Goal: Transaction & Acquisition: Purchase product/service

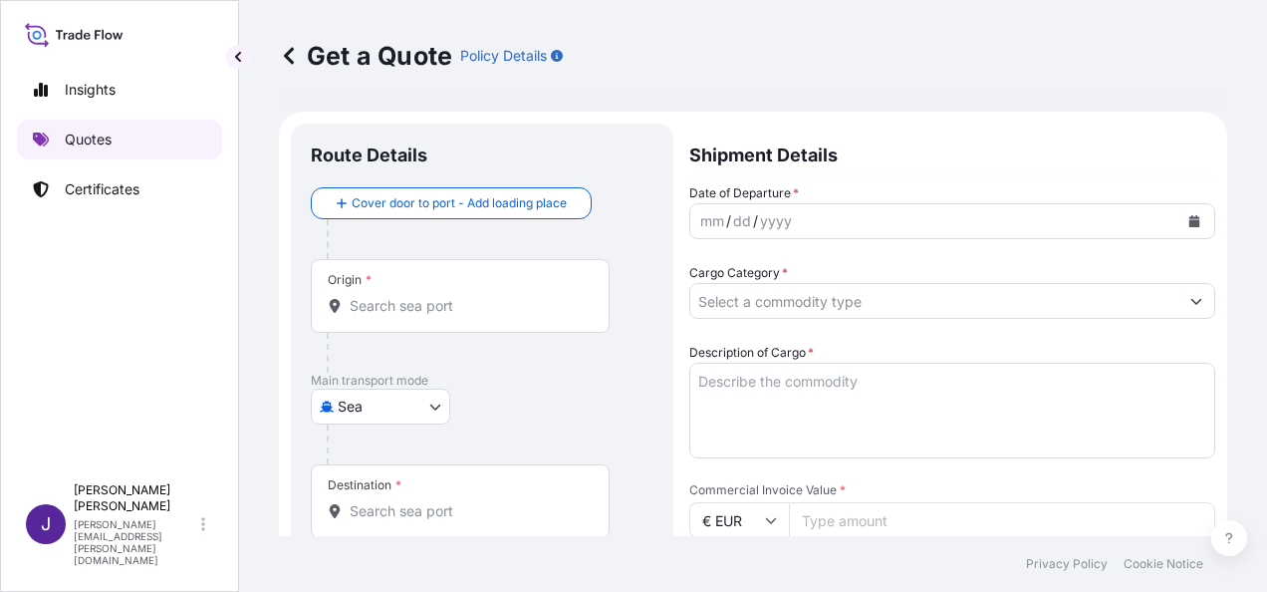
select select "Sea"
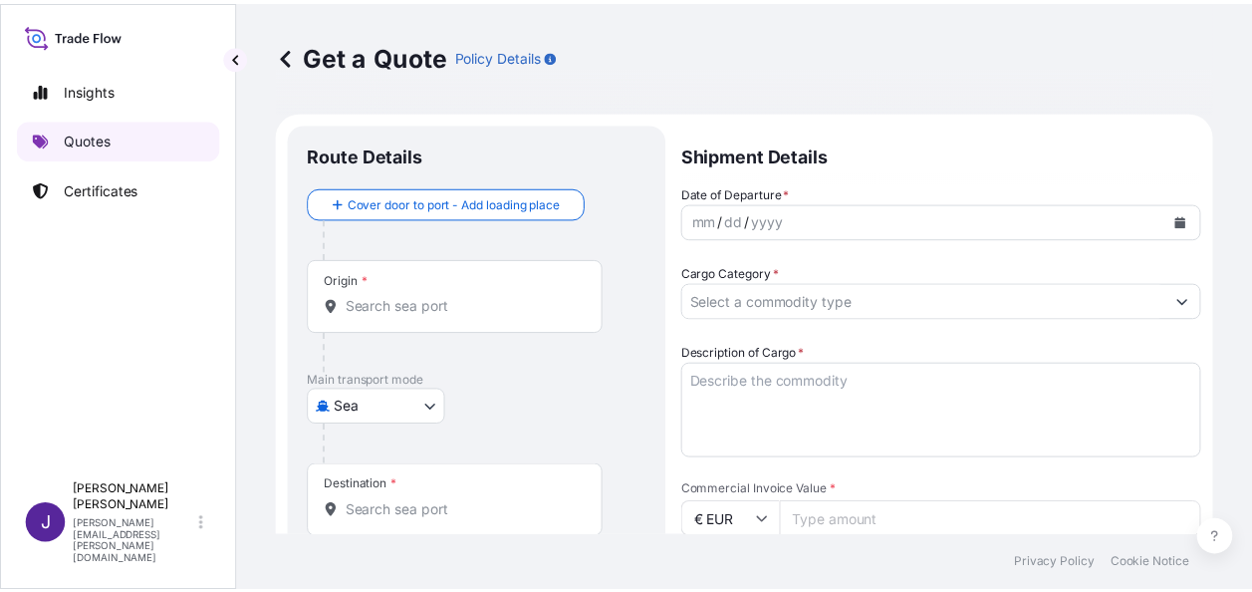
scroll to position [32, 0]
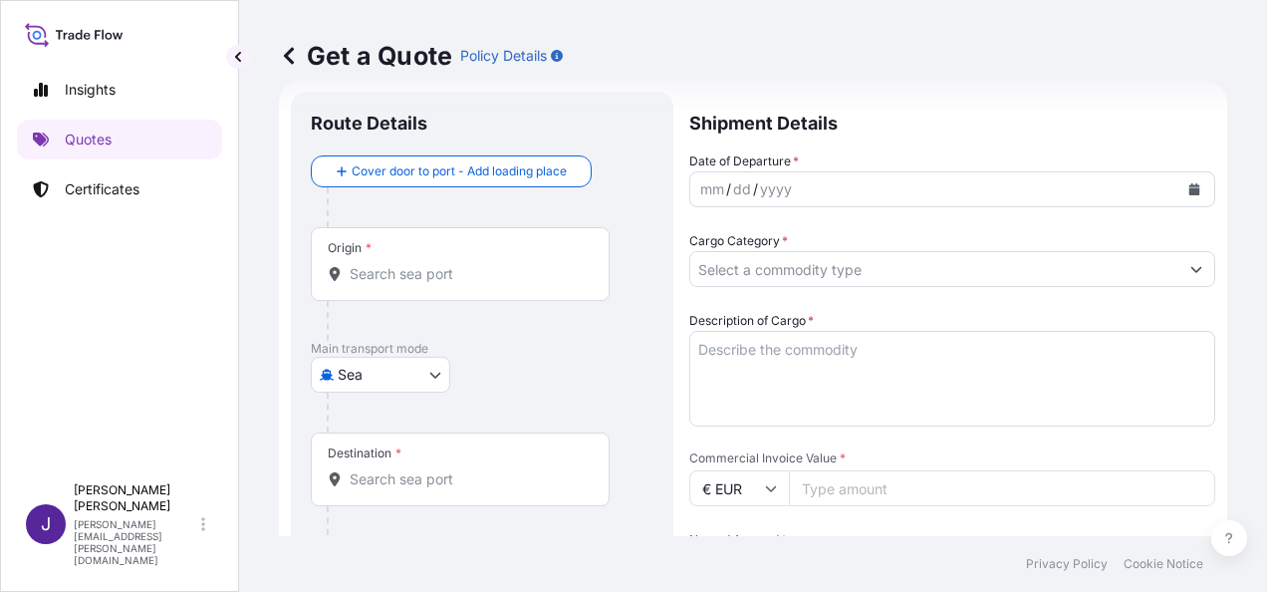
click at [454, 280] on input "Origin *" at bounding box center [467, 274] width 235 height 20
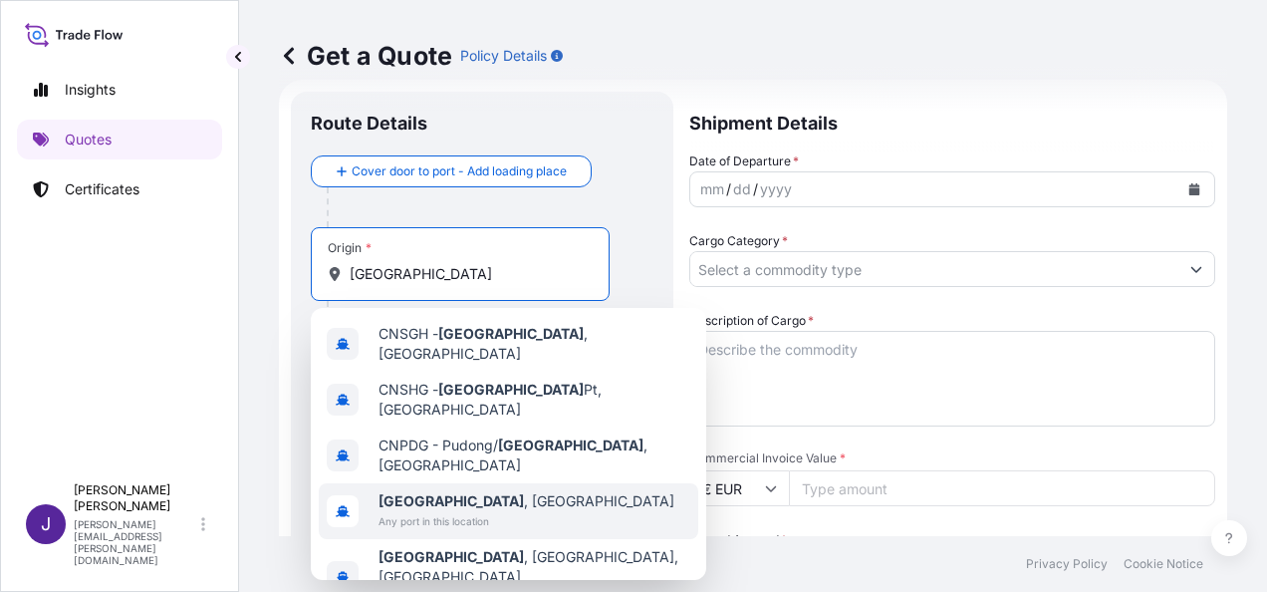
click at [470, 491] on span "[GEOGRAPHIC_DATA] , [GEOGRAPHIC_DATA]" at bounding box center [527, 501] width 296 height 20
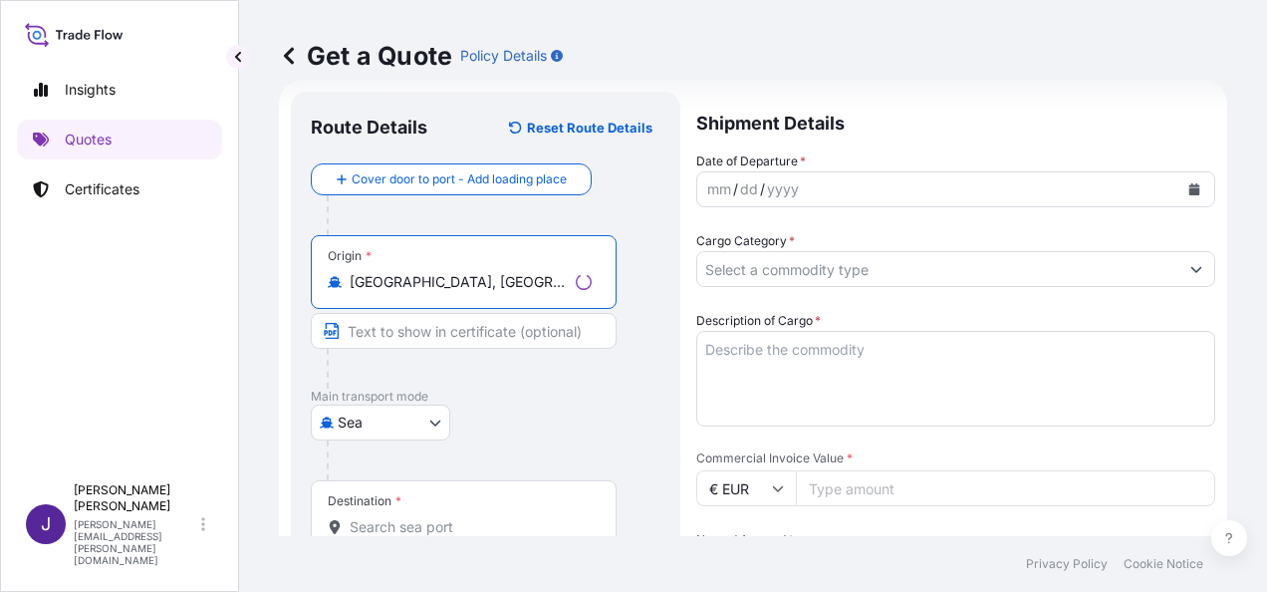
type input "[GEOGRAPHIC_DATA], [GEOGRAPHIC_DATA]"
click at [422, 524] on input "Destination *" at bounding box center [471, 527] width 242 height 20
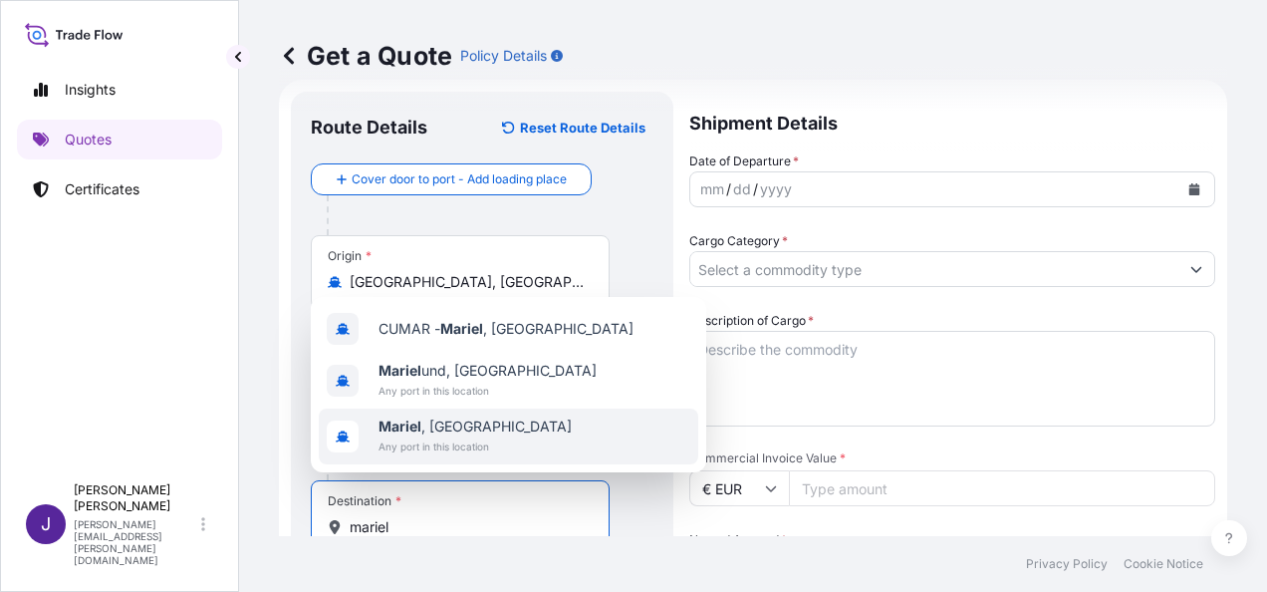
click at [436, 436] on span "Any port in this location" at bounding box center [475, 446] width 193 height 20
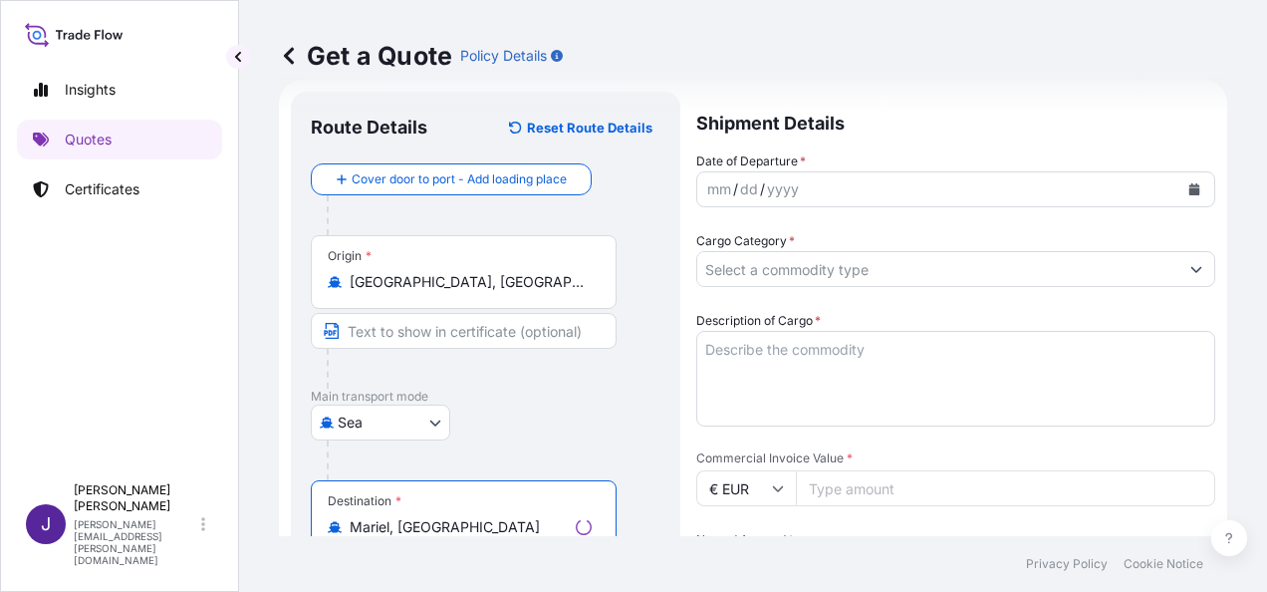
type input "Mariel, [GEOGRAPHIC_DATA]"
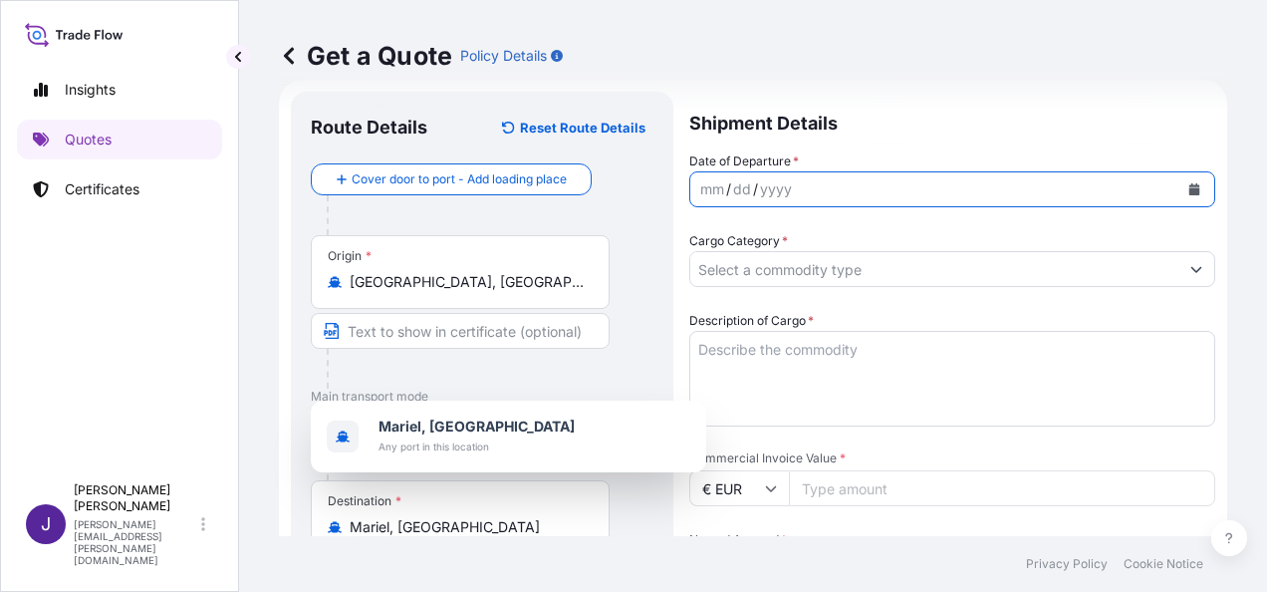
click at [1187, 184] on button "Calendar" at bounding box center [1195, 189] width 32 height 32
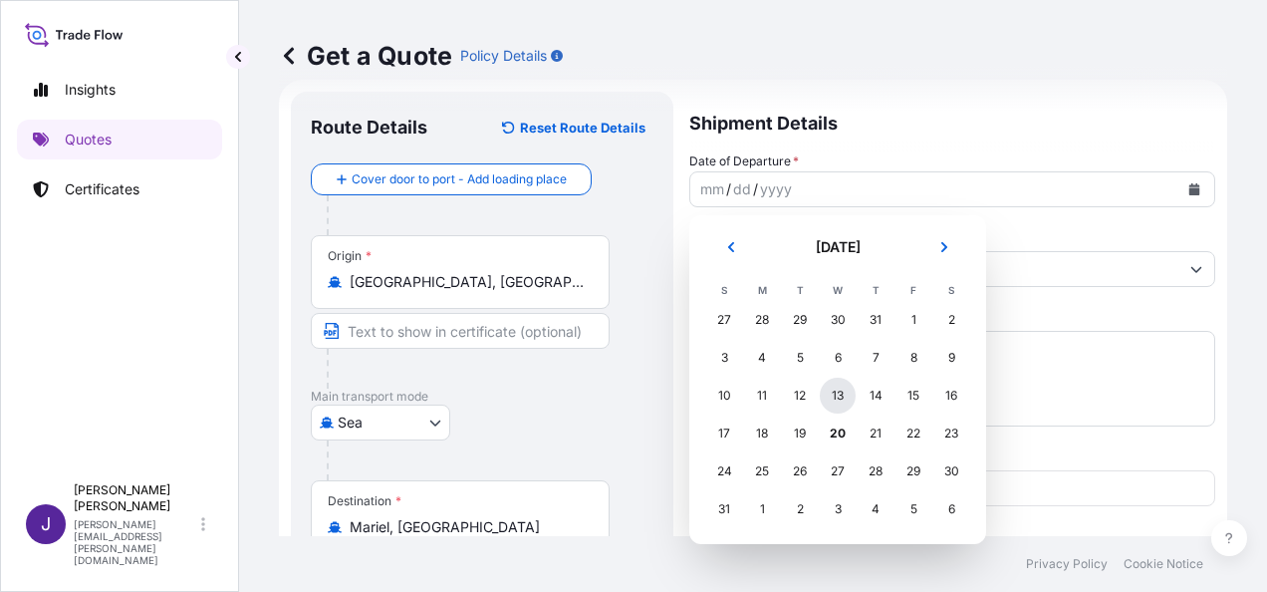
click at [844, 405] on div "13" at bounding box center [838, 396] width 36 height 36
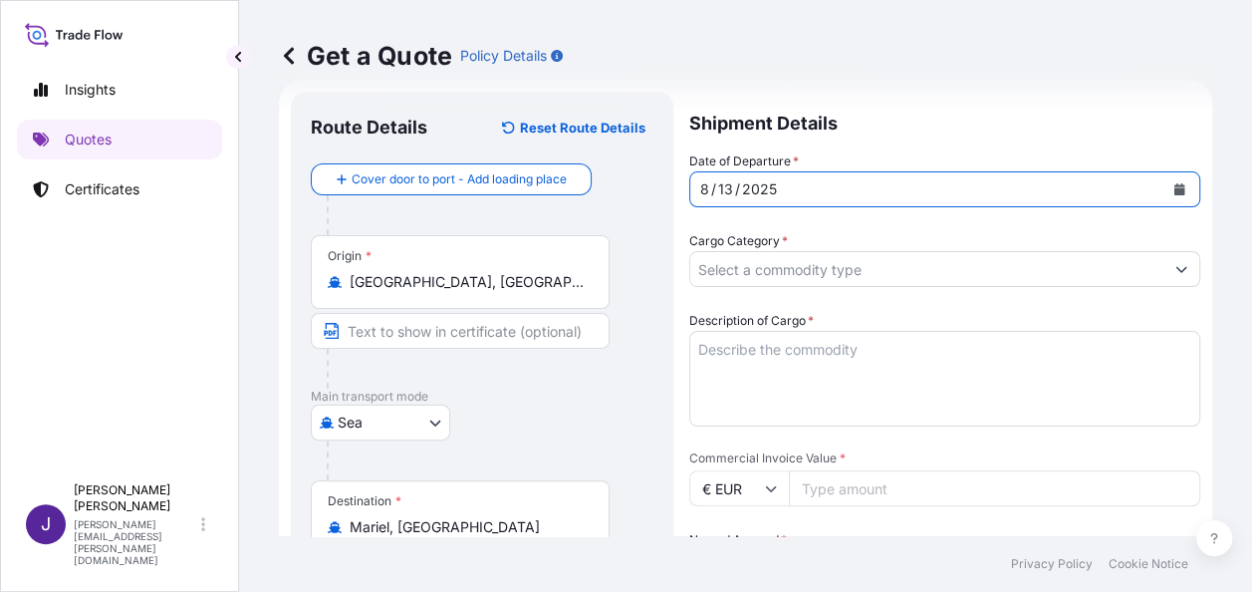
click at [803, 276] on input "Cargo Category *" at bounding box center [926, 269] width 473 height 36
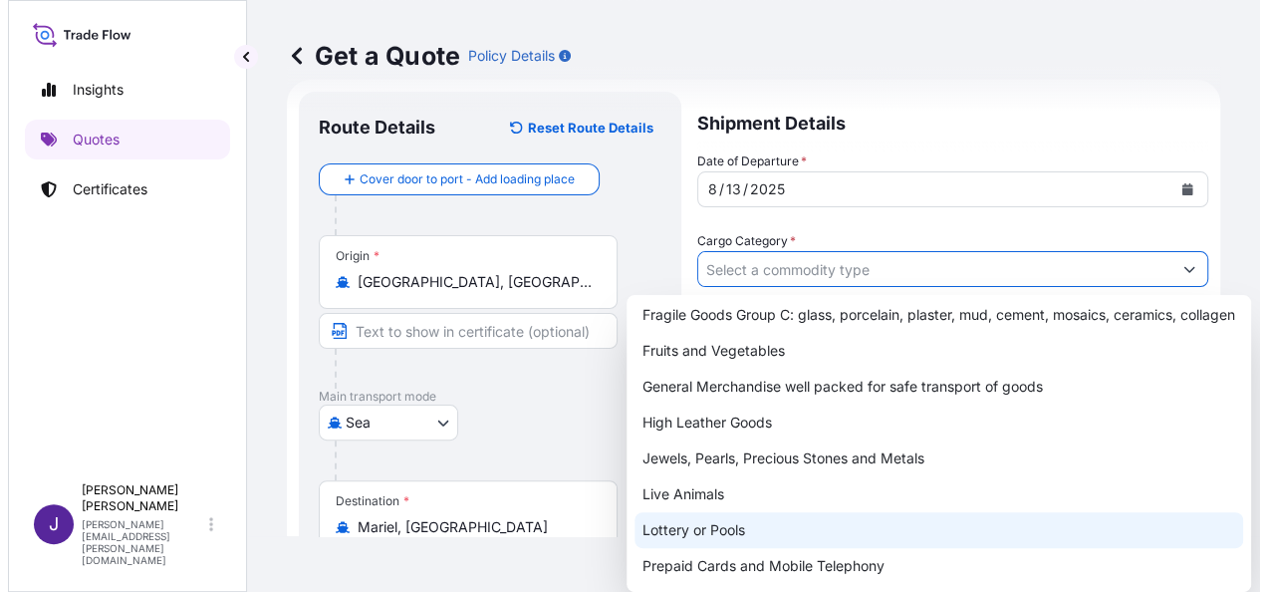
scroll to position [199, 0]
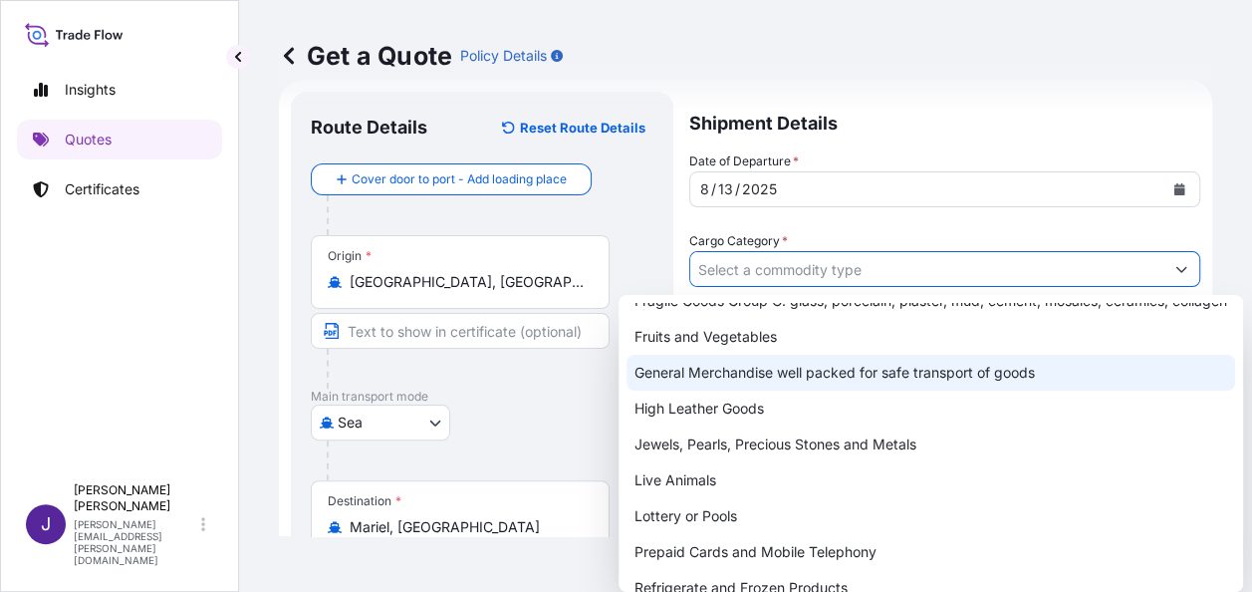
click at [754, 391] on div "General Merchandise well packed for safe transport of goods" at bounding box center [931, 373] width 609 height 36
type input "General Merchandise well packed for safe transport of goods"
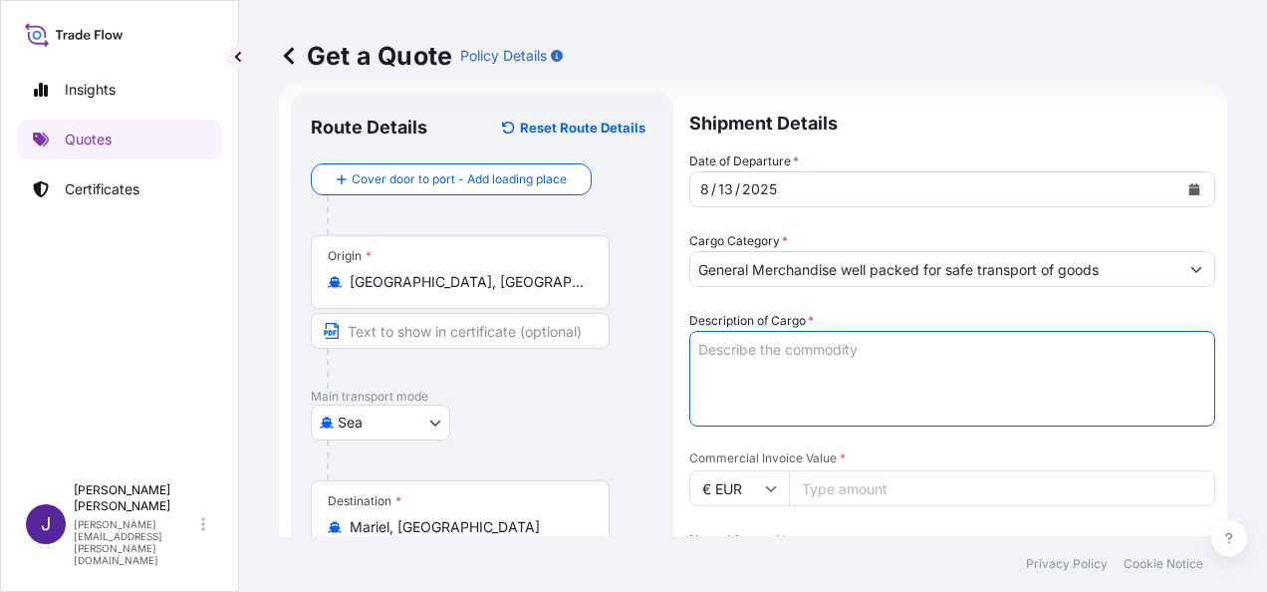
click at [783, 347] on textarea "Description of Cargo *" at bounding box center [952, 379] width 526 height 96
click at [801, 344] on textarea "Description of Cargo *" at bounding box center [952, 379] width 526 height 96
paste textarea "PVC INFLATABLE PRODUCTS, AIR BLOWER, COFFEE MACHINE, OUTDOOR PLAYGROUND EQUIPME…"
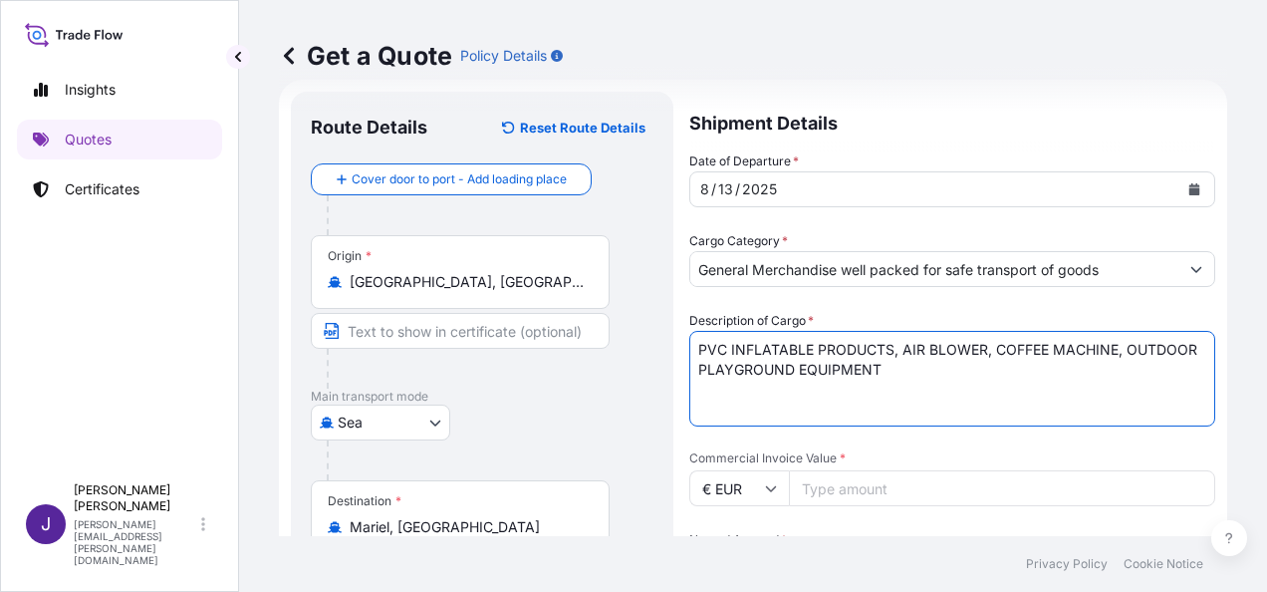
type textarea "PVC INFLATABLE PRODUCTS, AIR BLOWER, COFFEE MACHINE, OUTDOOR PLAYGROUND EQUIPME…"
click at [881, 486] on input "Commercial Invoice Value *" at bounding box center [1002, 488] width 426 height 36
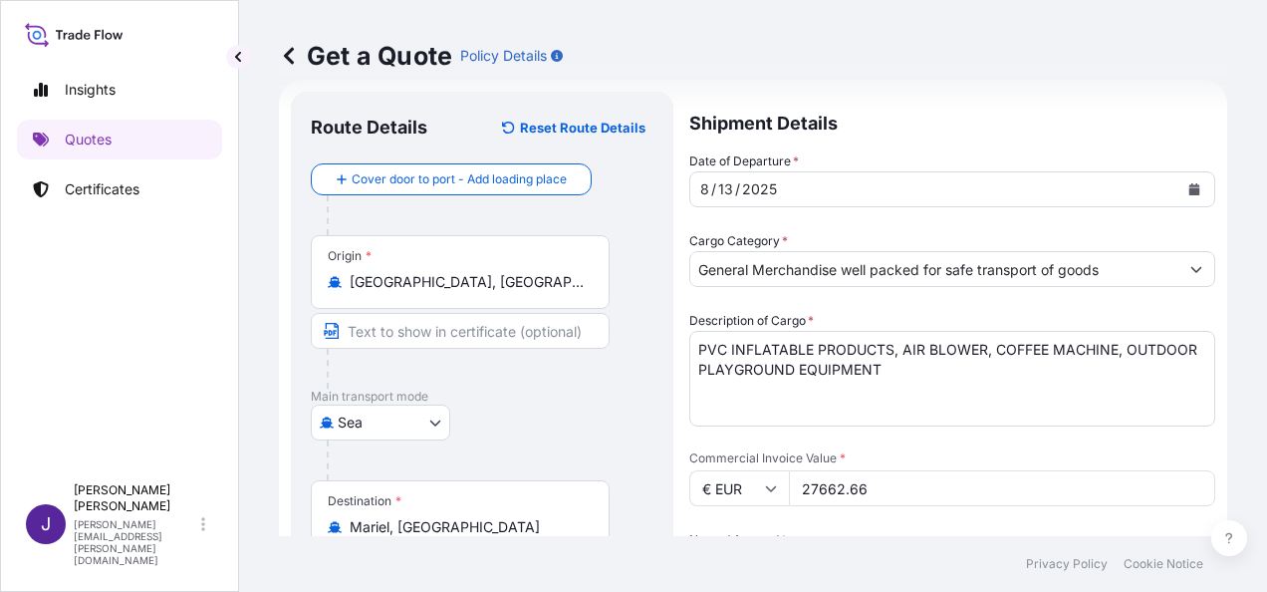
type input "27662.66"
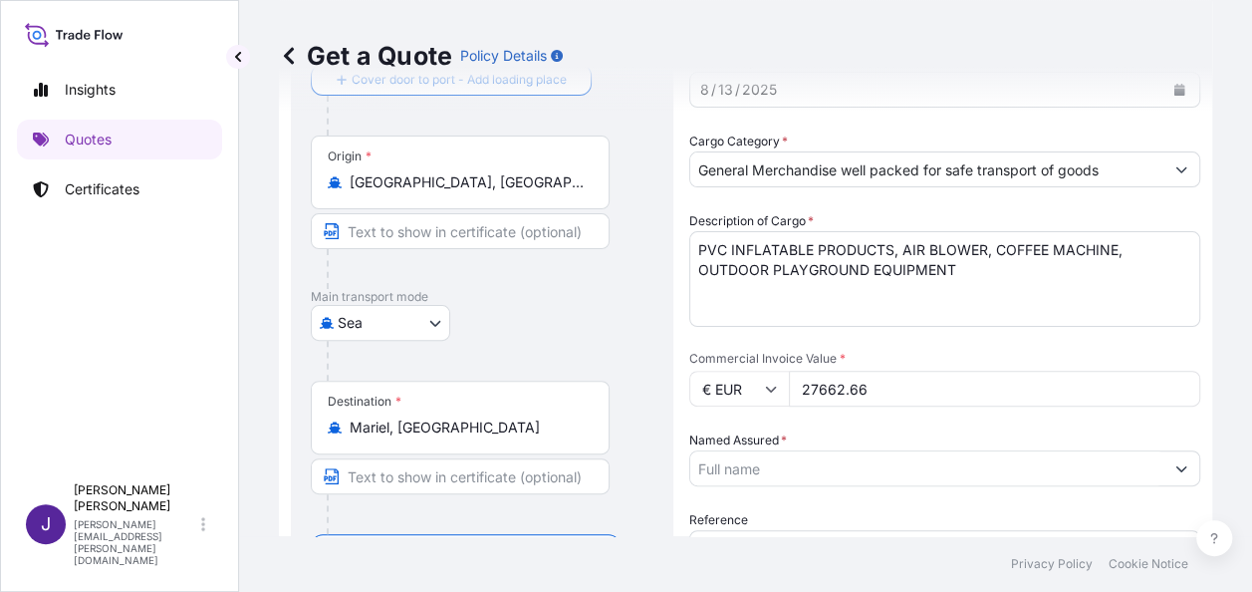
drag, startPoint x: 902, startPoint y: 464, endPoint x: 912, endPoint y: 479, distance: 18.0
click at [902, 464] on input "Named Assured *" at bounding box center [926, 468] width 473 height 36
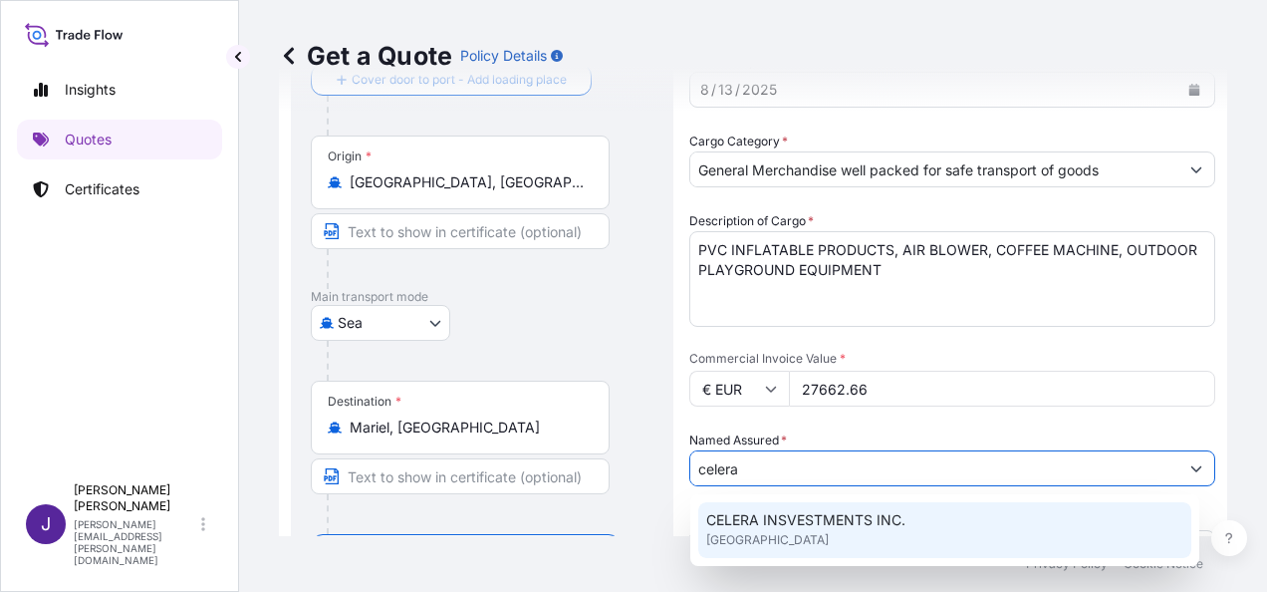
click at [798, 528] on span "CELERA INSVESTMENTS INC." at bounding box center [805, 520] width 199 height 20
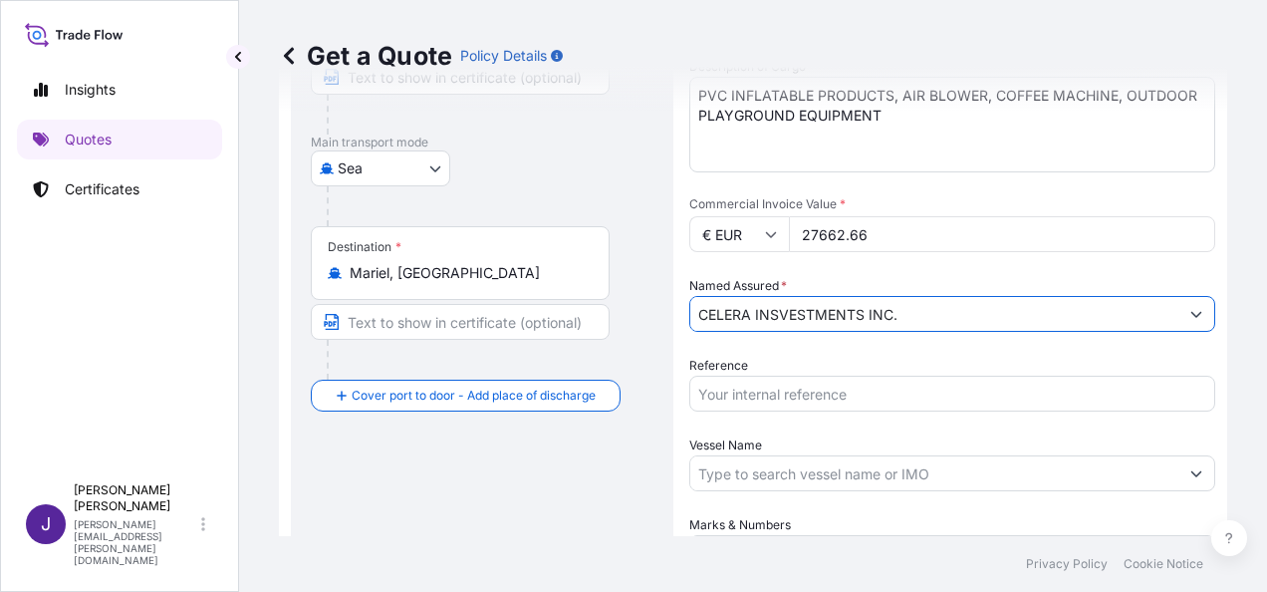
scroll to position [331, 0]
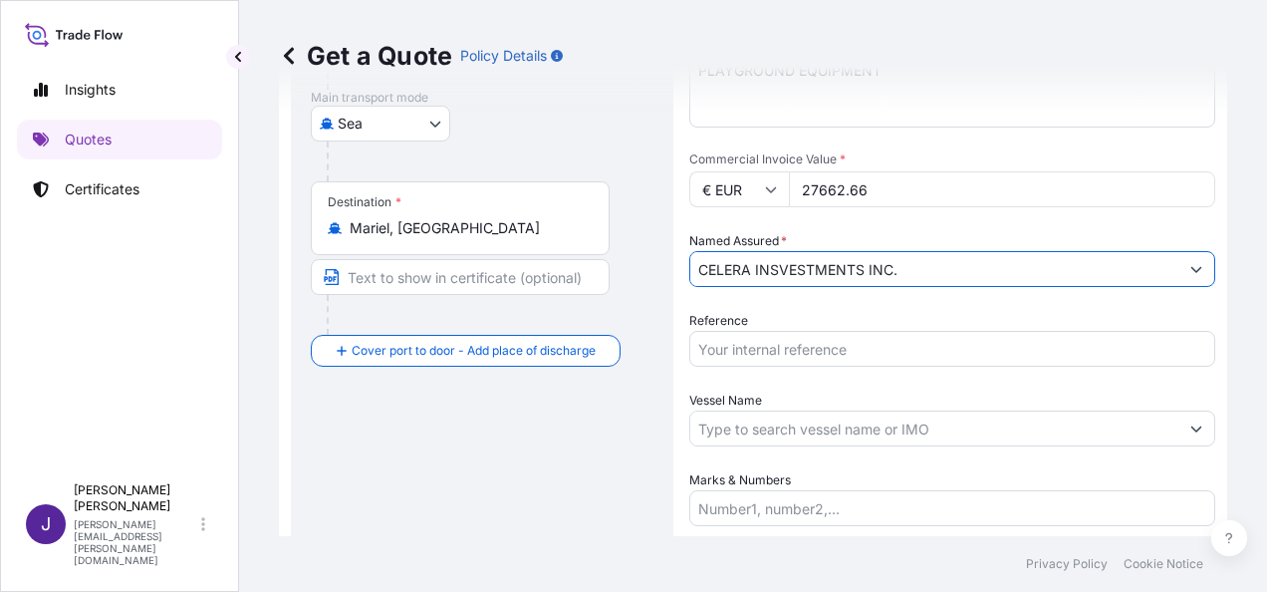
type input "CELERA INSVESTMENTS INC."
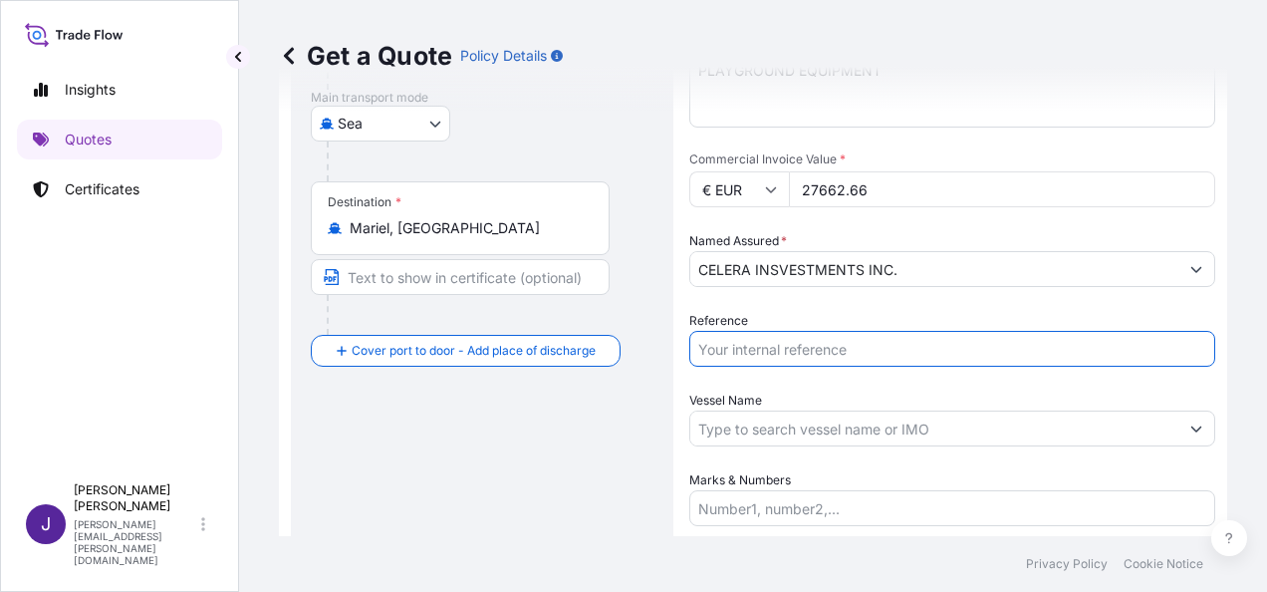
drag, startPoint x: 815, startPoint y: 354, endPoint x: 863, endPoint y: 434, distance: 93.8
click at [815, 354] on input "Reference" at bounding box center [952, 349] width 526 height 36
type input "52786"
click at [769, 436] on input "Vessel Name" at bounding box center [934, 428] width 488 height 36
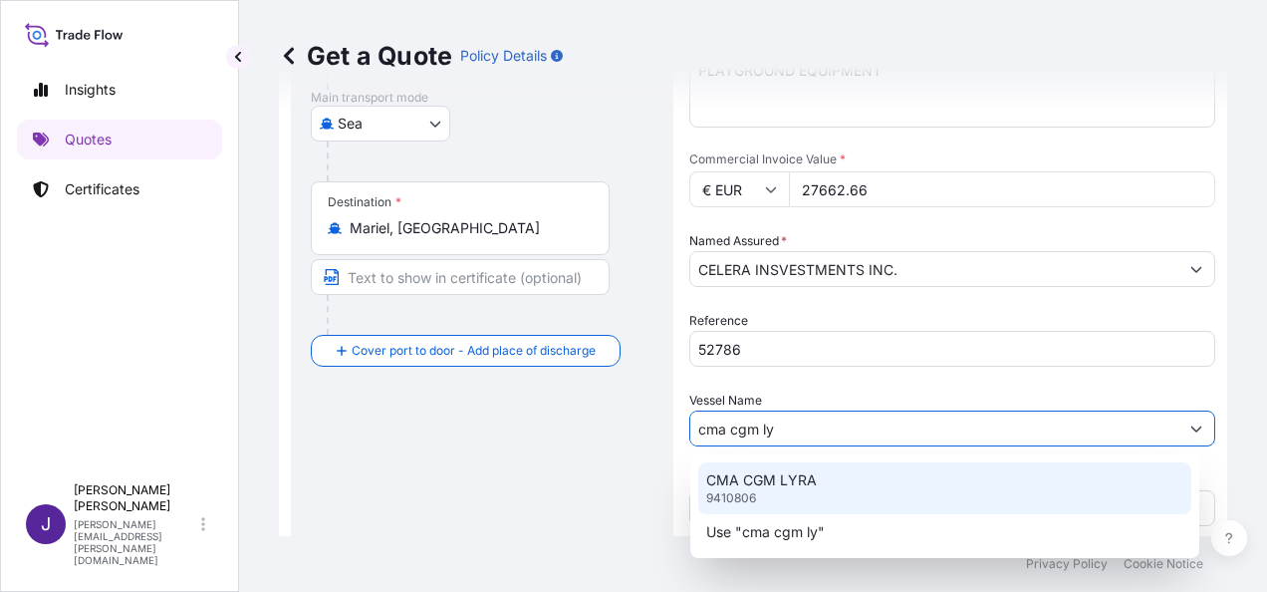
click at [781, 484] on p "CMA CGM LYRA" at bounding box center [761, 480] width 111 height 20
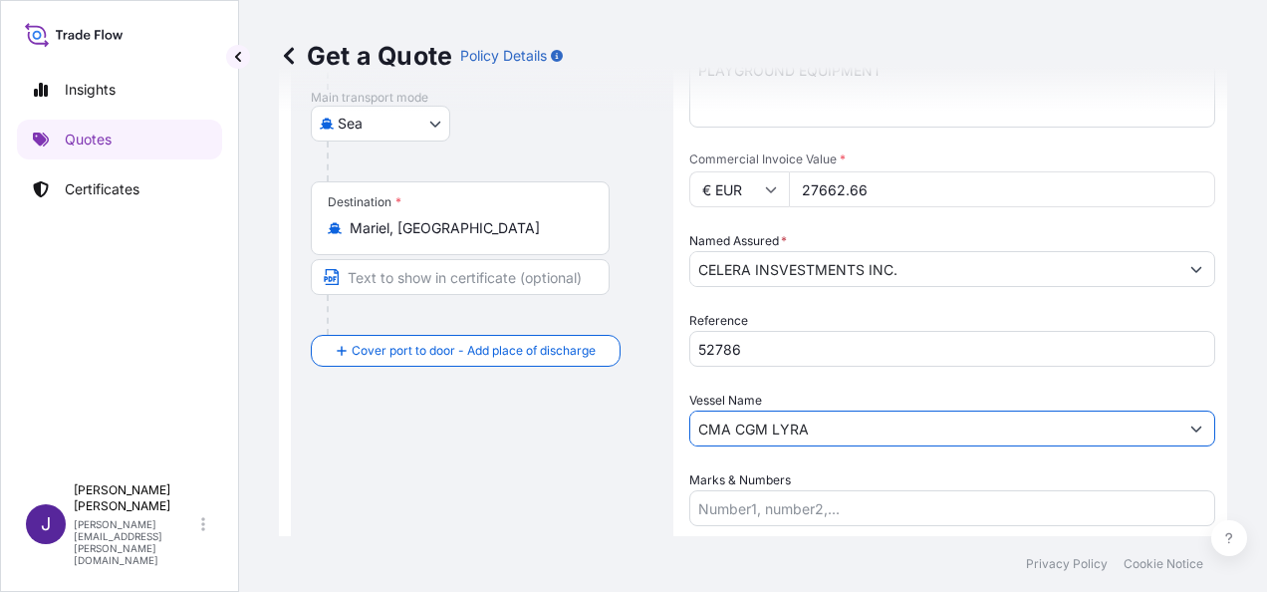
scroll to position [480, 0]
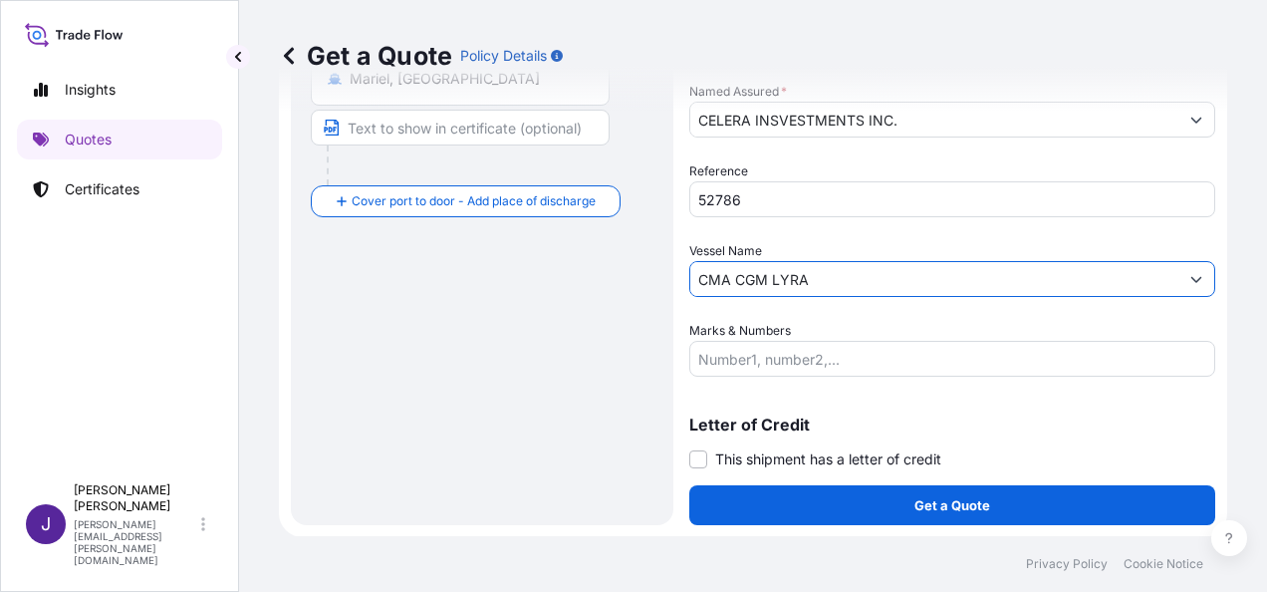
type input "CMA CGM LYRA"
click at [717, 364] on input "Marks & Numbers" at bounding box center [952, 359] width 526 height 36
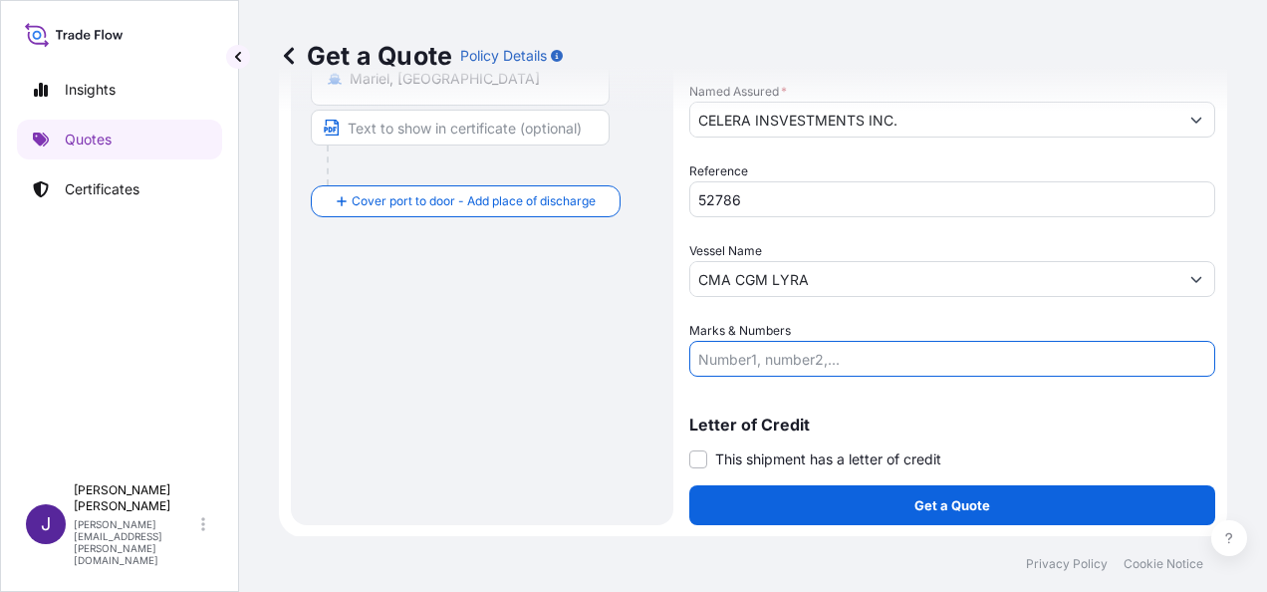
paste input "UETU2185158 20DV Seal nº M3728795 / 91 BULTOS / 2866kg"
type input "UETU2185158 20DV Seal nº M3728795 / 91 BULTOS / 2866kg"
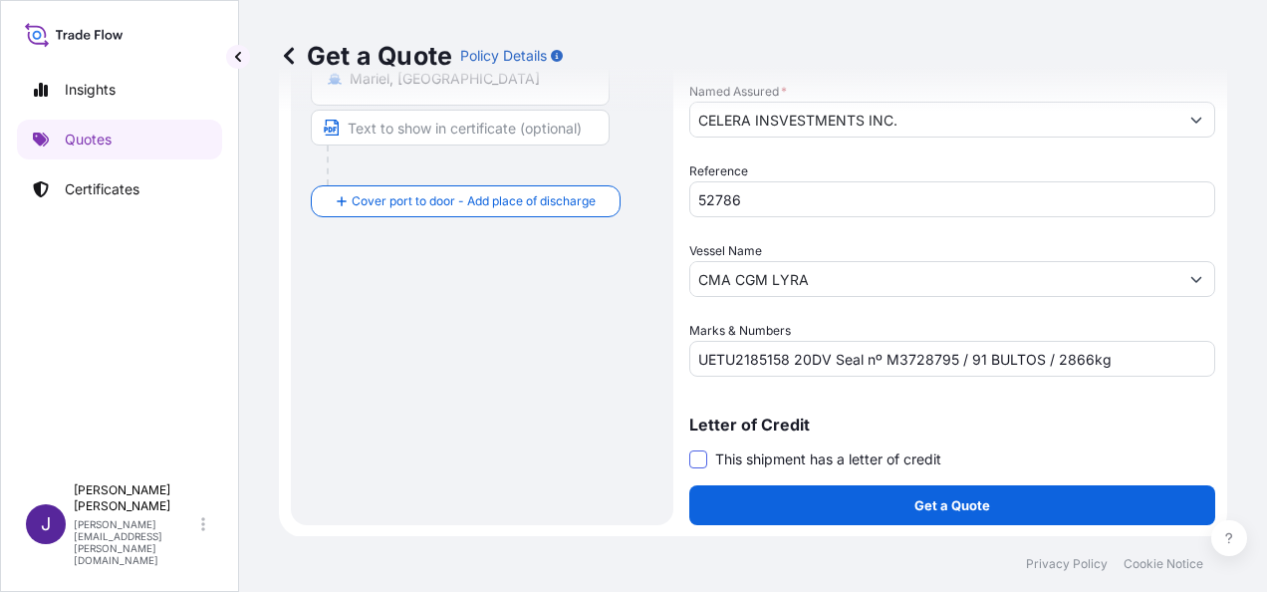
click at [693, 456] on span at bounding box center [698, 459] width 18 height 18
click at [689, 448] on input "This shipment has a letter of credit" at bounding box center [689, 448] width 0 height 0
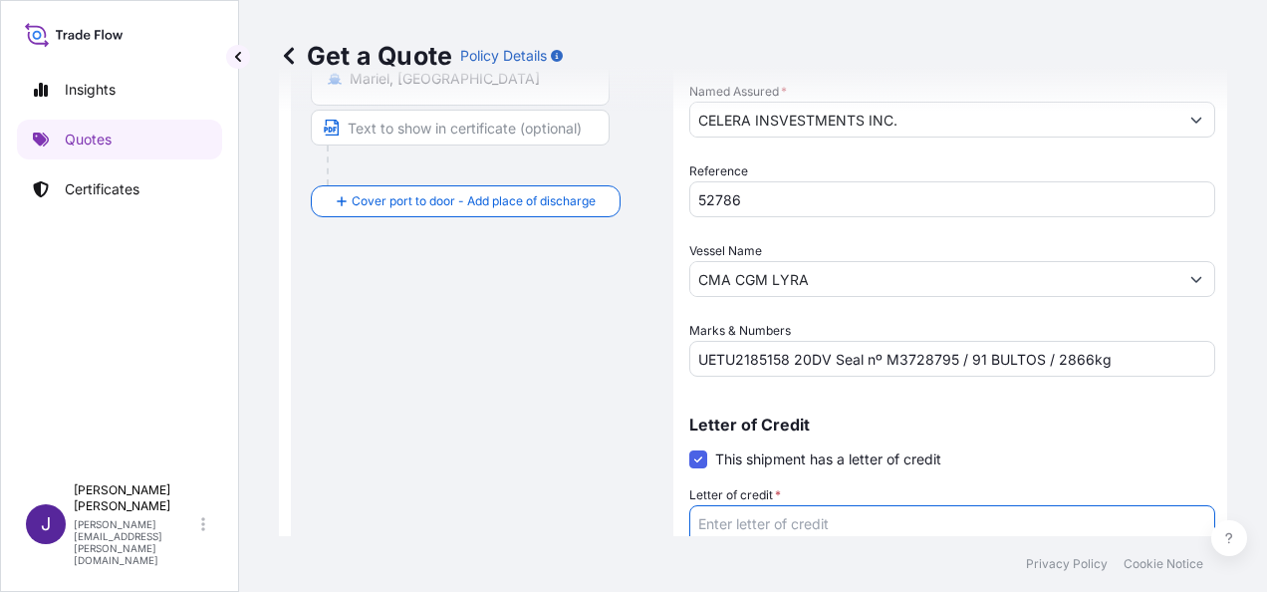
click at [749, 516] on textarea "Letter of credit *" at bounding box center [952, 553] width 526 height 96
paste textarea "CELERA INSVESTMENTS INC. ZONA LIBRE [PERSON_NAME][GEOGRAPHIC_DATA]"
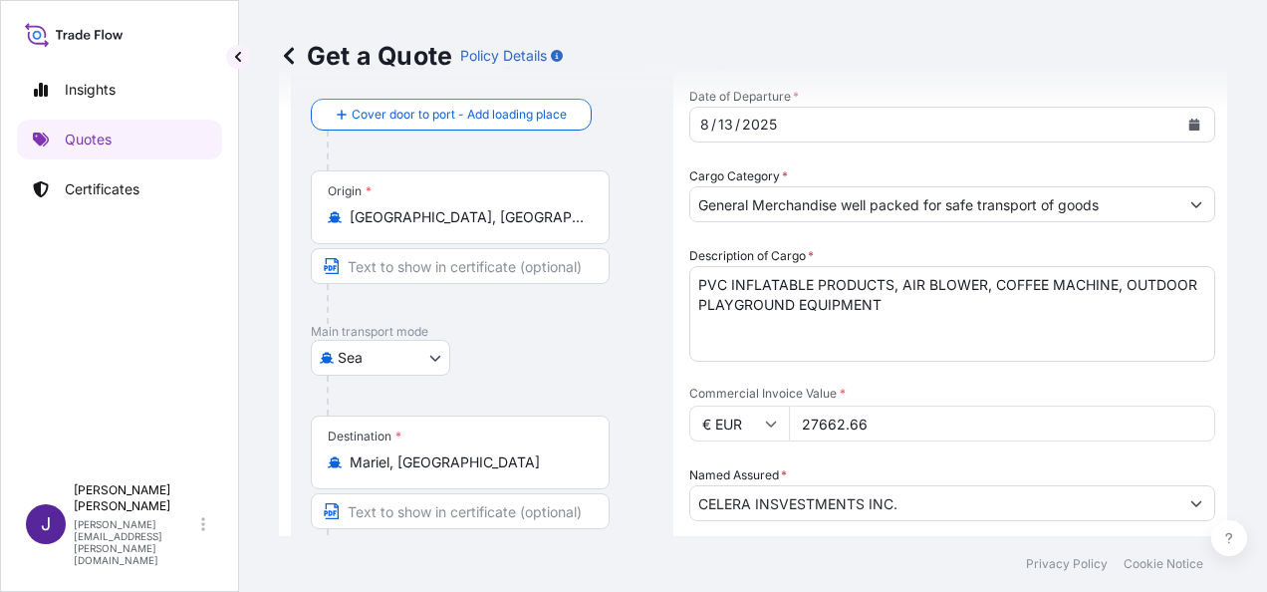
scroll to position [0, 0]
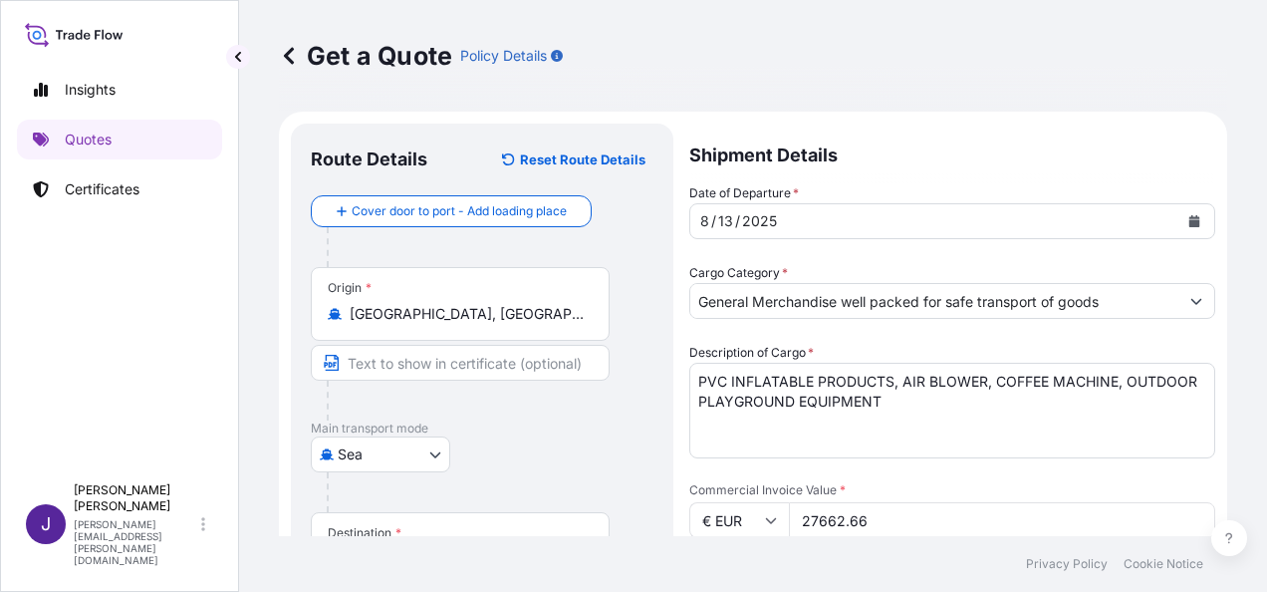
type textarea "CELERA INSVESTMENTS INC. ZONA LIBRE [PERSON_NAME][GEOGRAPHIC_DATA]"
click at [1186, 218] on button "Calendar" at bounding box center [1195, 221] width 32 height 32
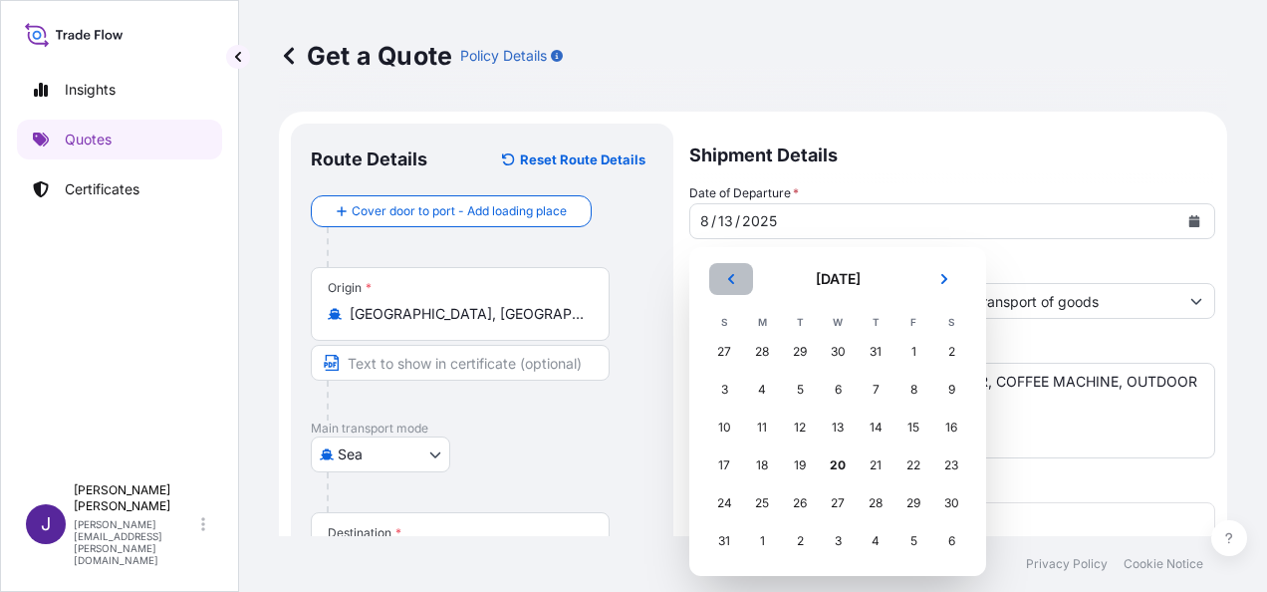
click at [741, 275] on button "Previous" at bounding box center [731, 279] width 44 height 32
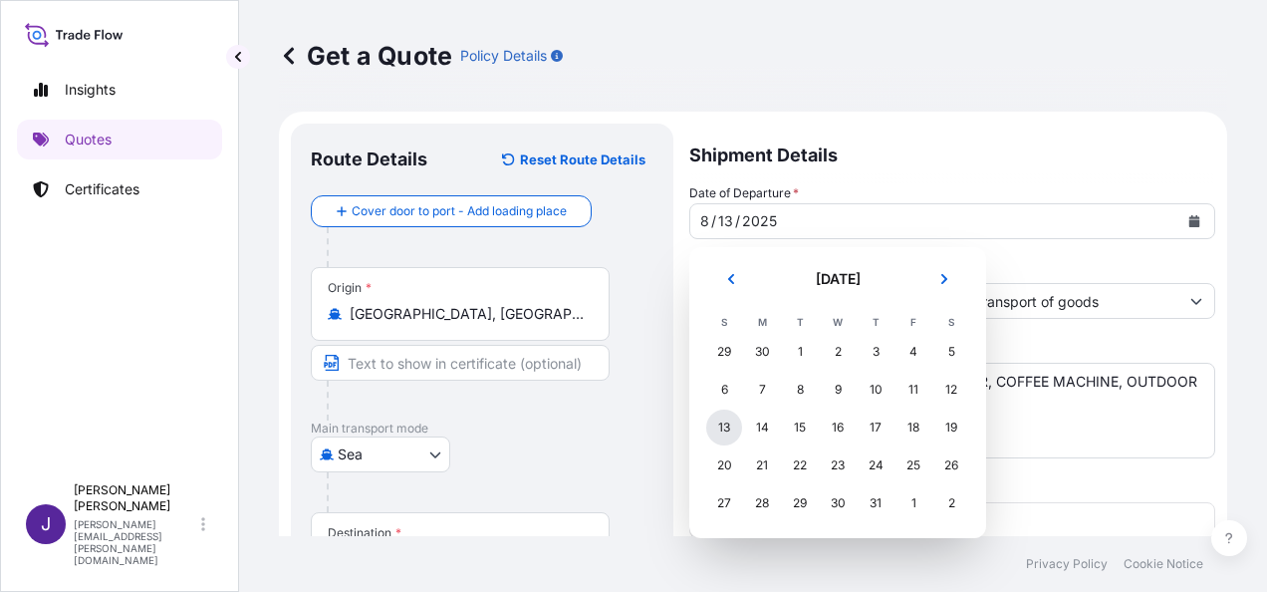
click at [723, 424] on div "13" at bounding box center [724, 427] width 36 height 36
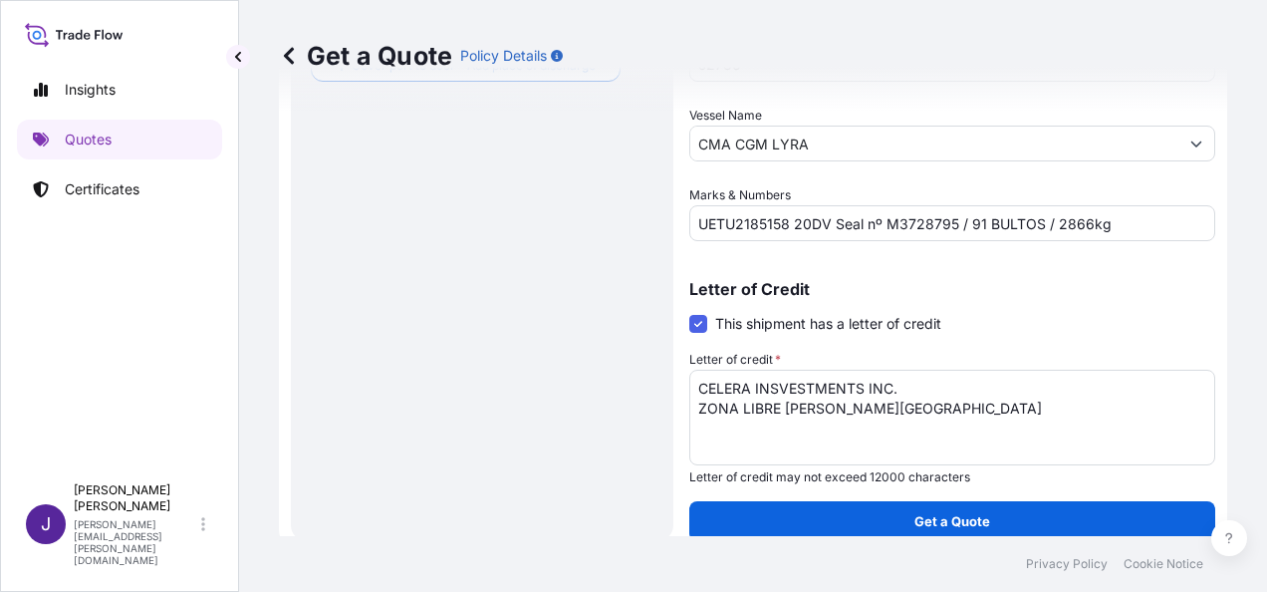
scroll to position [632, 0]
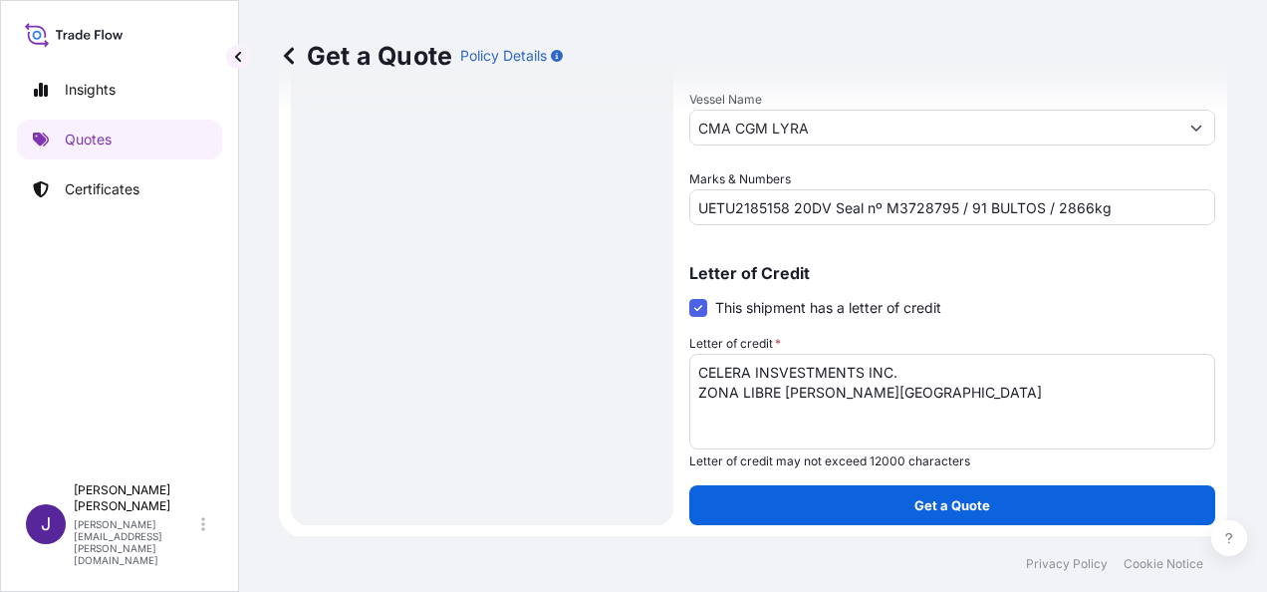
click at [1032, 288] on div "Letter of Credit This shipment has a letter of credit Letter of credit * CELERA…" at bounding box center [952, 367] width 526 height 204
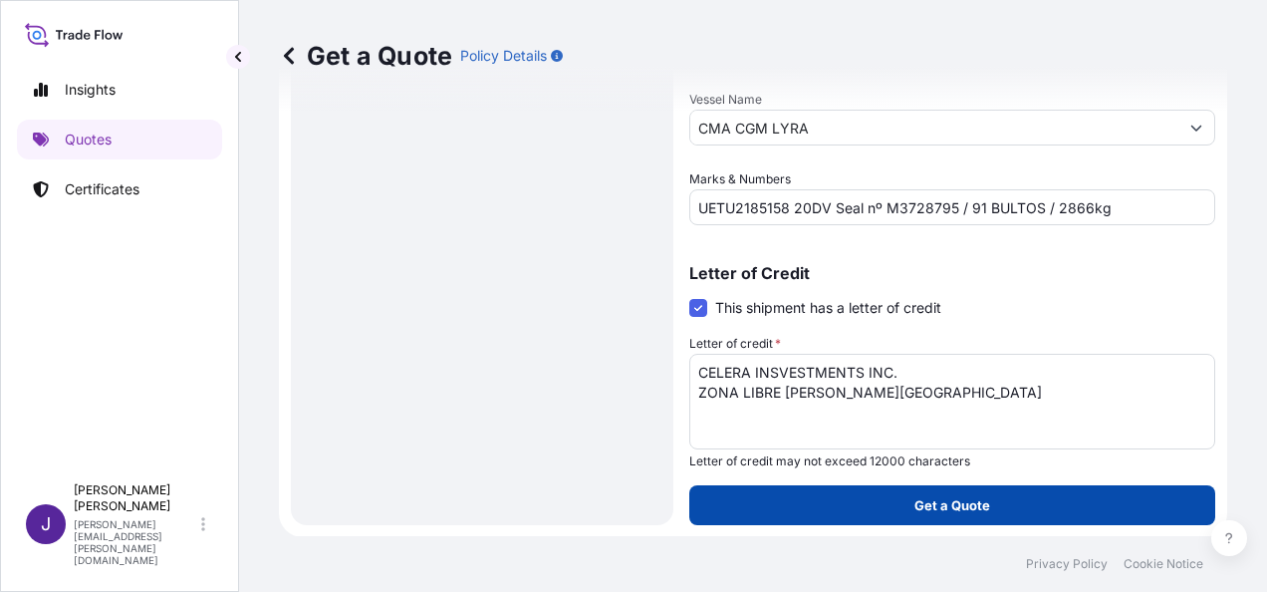
click at [993, 502] on button "Get a Quote" at bounding box center [952, 505] width 526 height 40
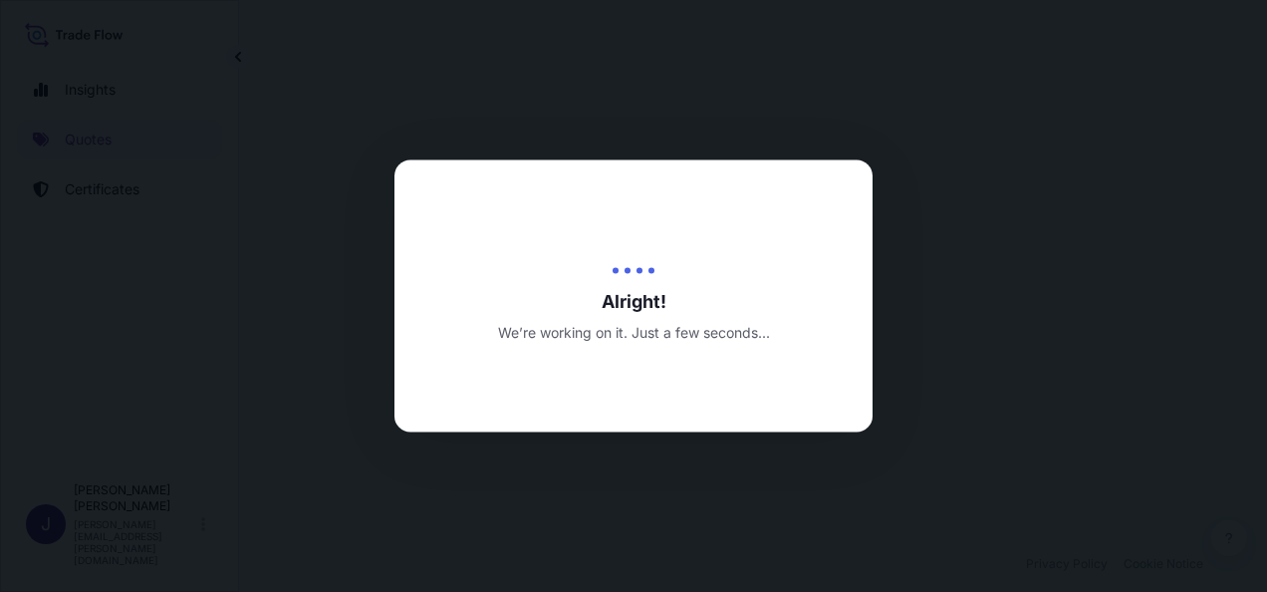
select select "Sea"
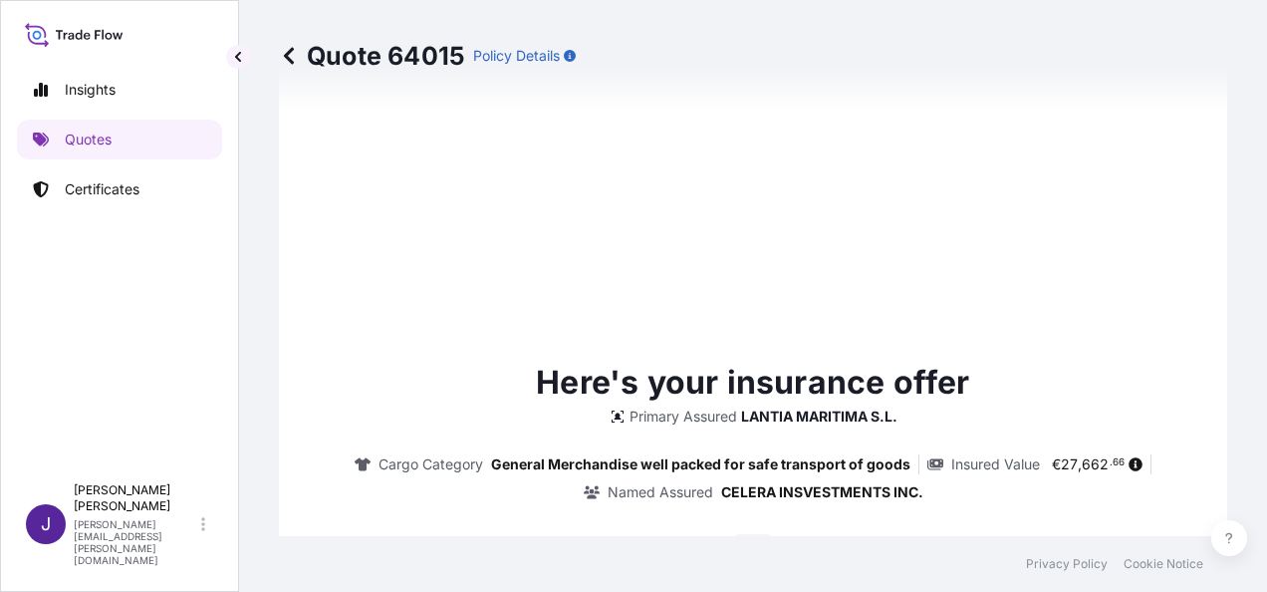
scroll to position [1686, 0]
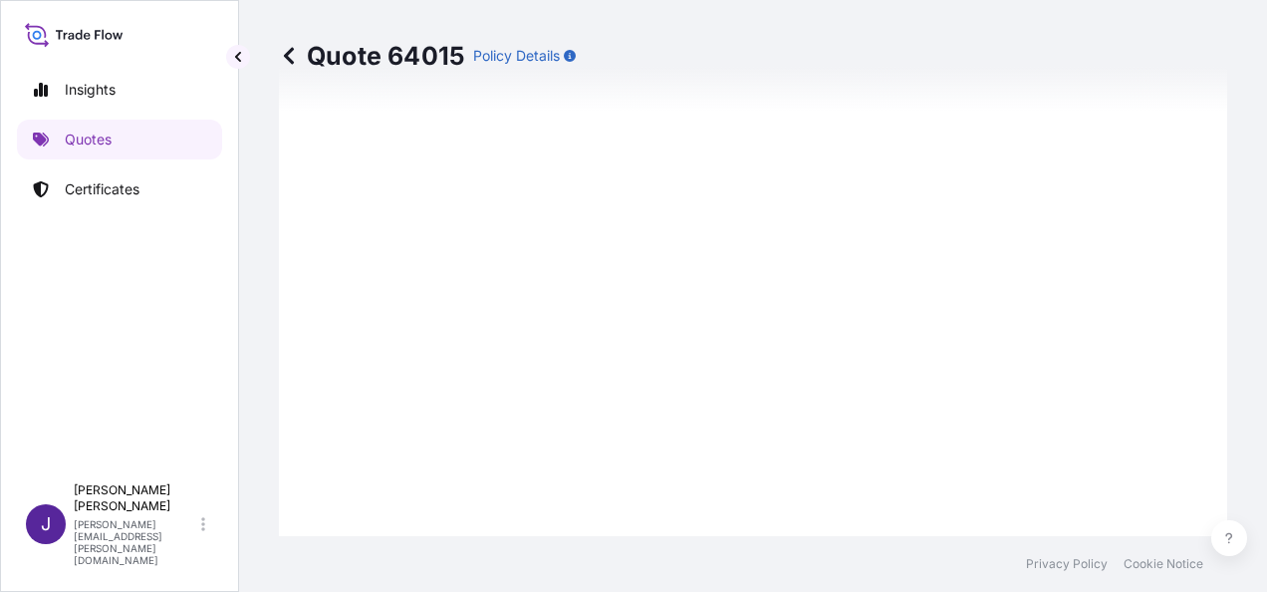
type input "[DATE]"
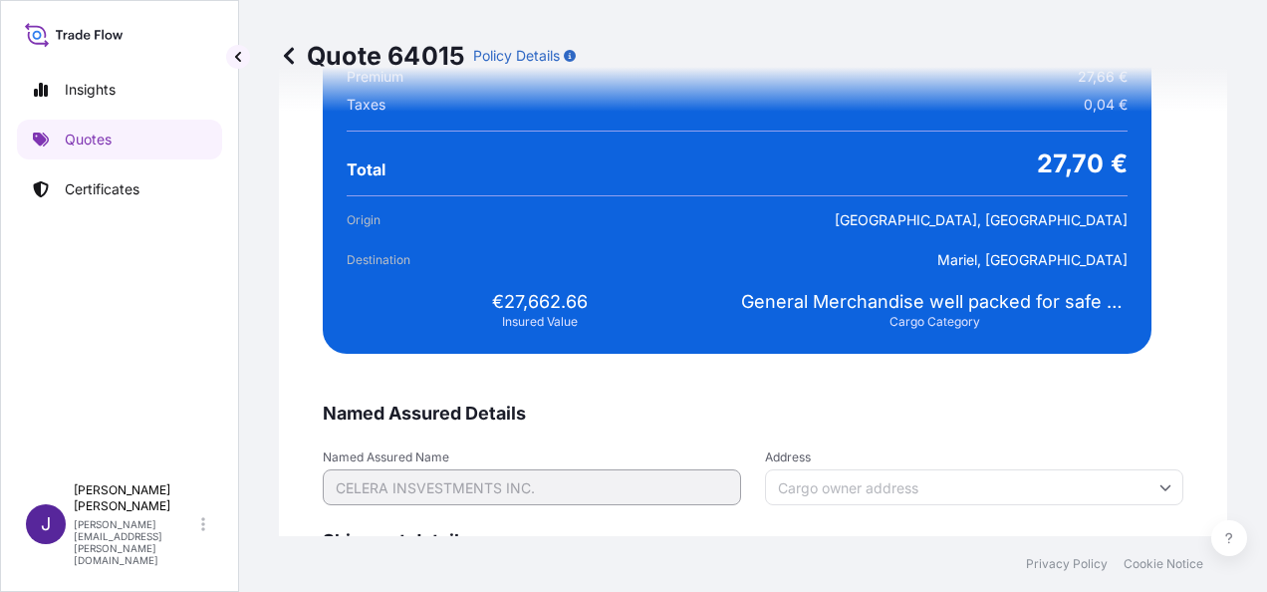
scroll to position [4068, 0]
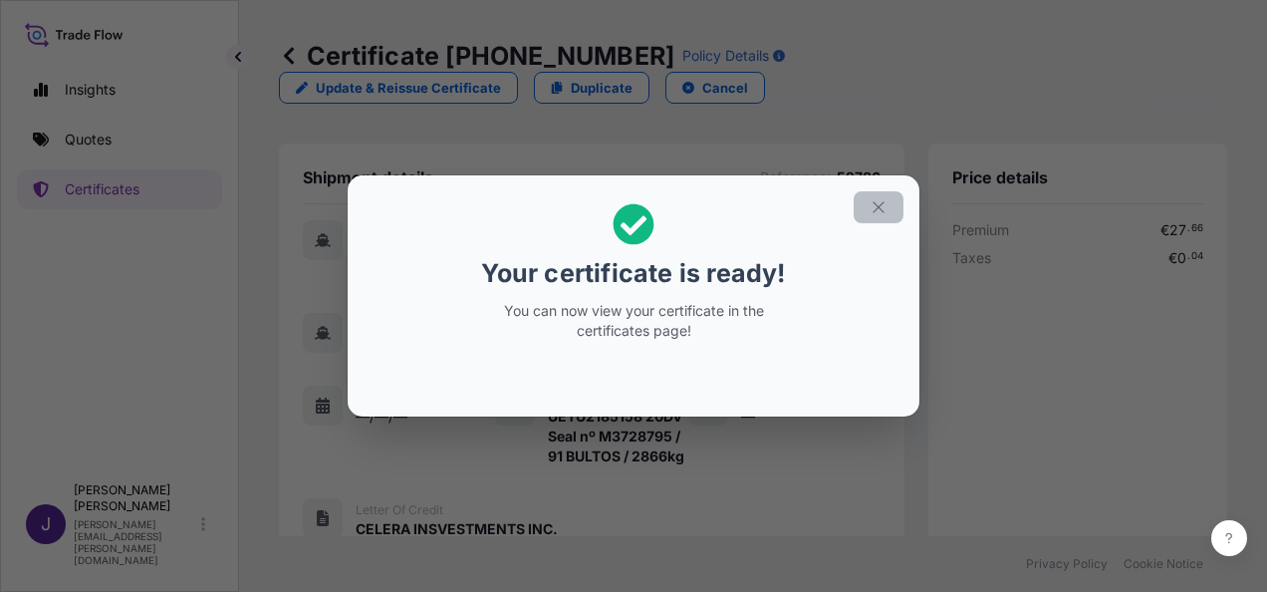
click at [881, 207] on icon "button" at bounding box center [879, 207] width 18 height 18
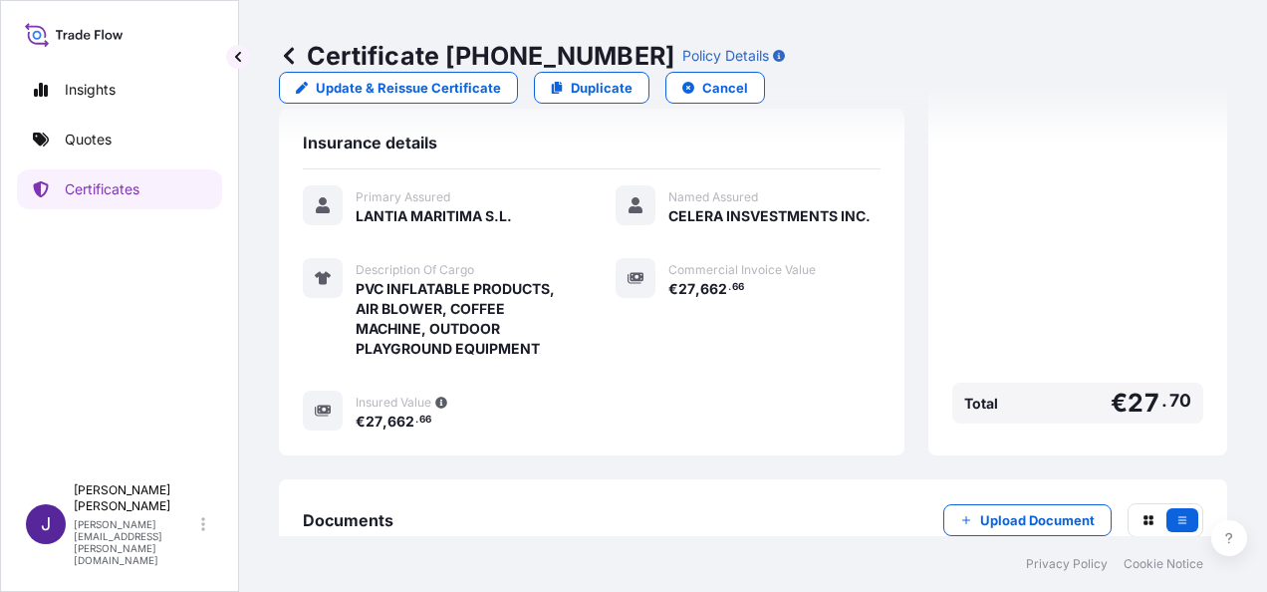
scroll to position [592, 0]
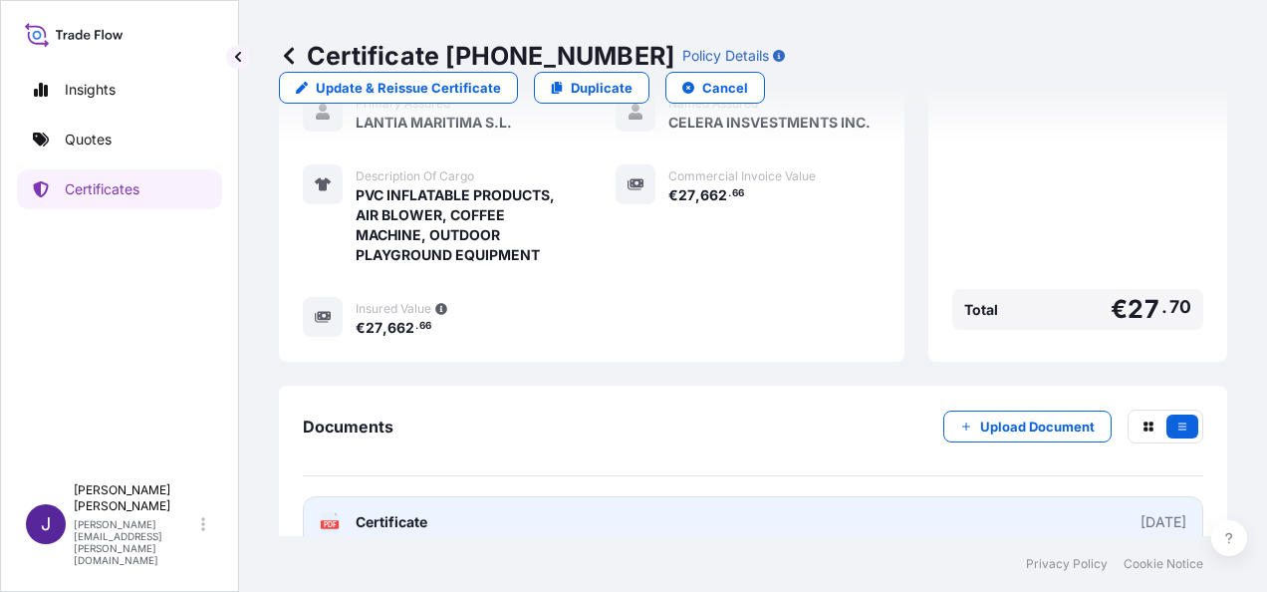
click at [498, 498] on link "PDF Certificate [DATE]" at bounding box center [753, 522] width 901 height 52
